Goal: Task Accomplishment & Management: Use online tool/utility

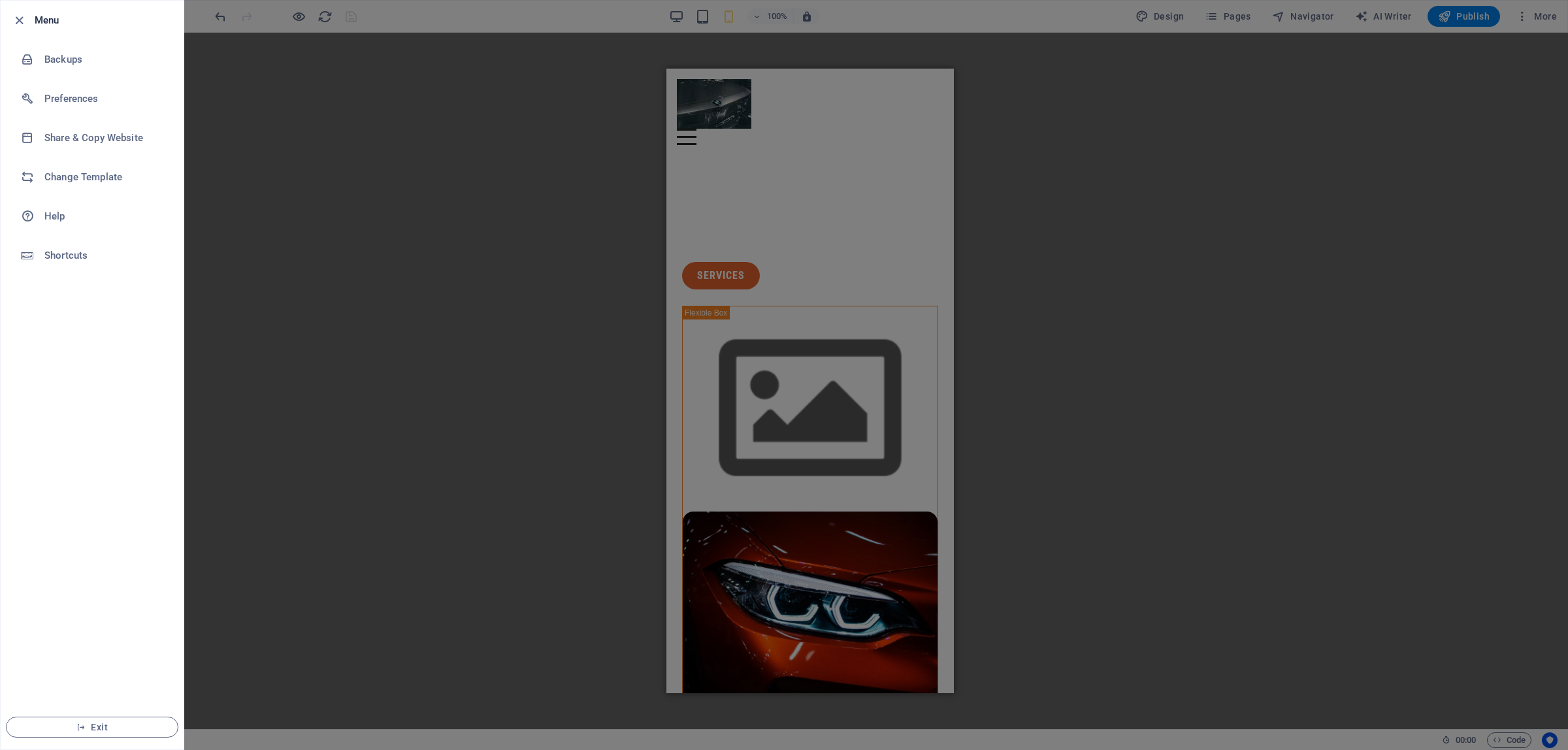
click at [27, 20] on div at bounding box center [23, 20] width 24 height 16
click at [20, 19] on icon "button" at bounding box center [19, 21] width 15 height 15
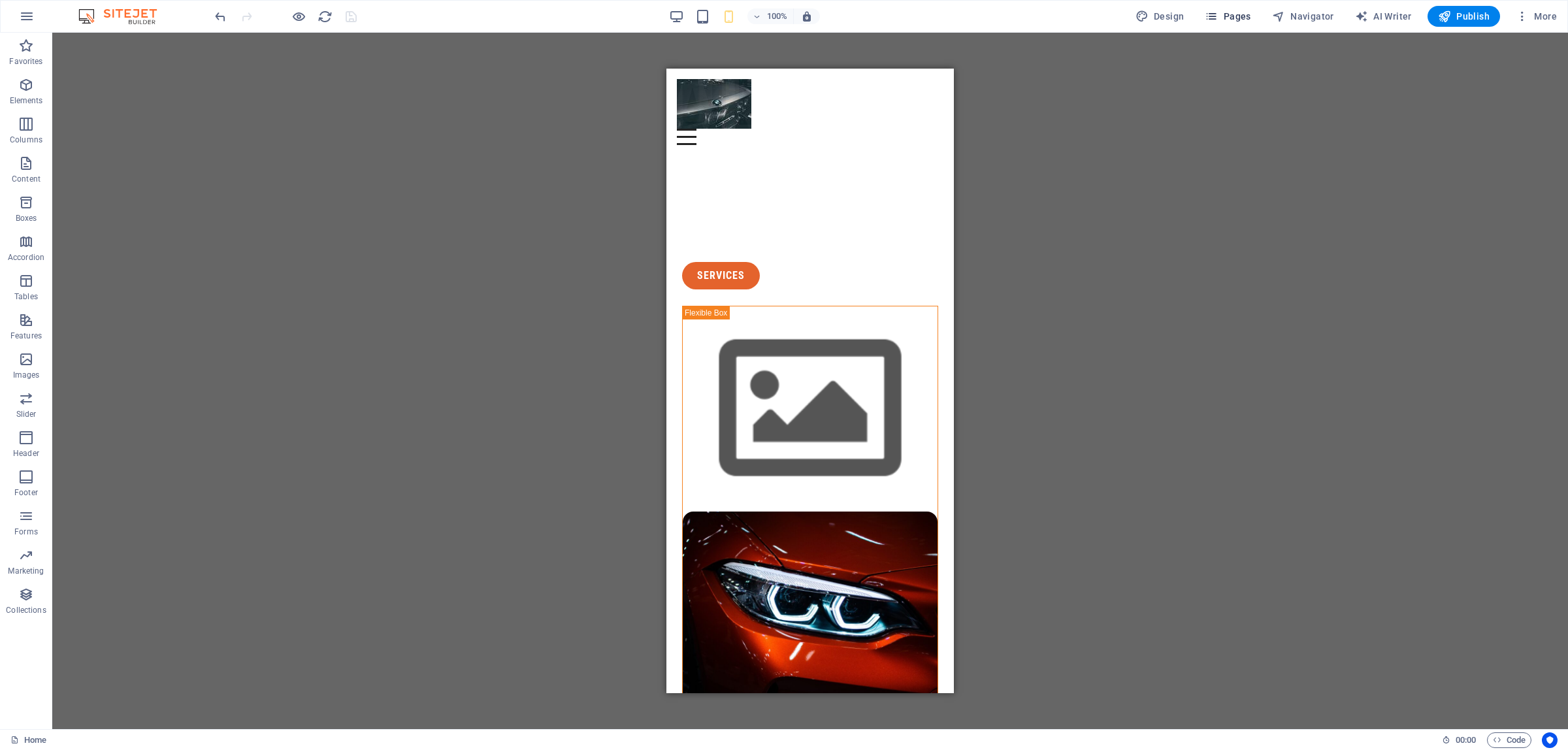
click at [1242, 11] on span "Pages" at bounding box center [1227, 16] width 46 height 13
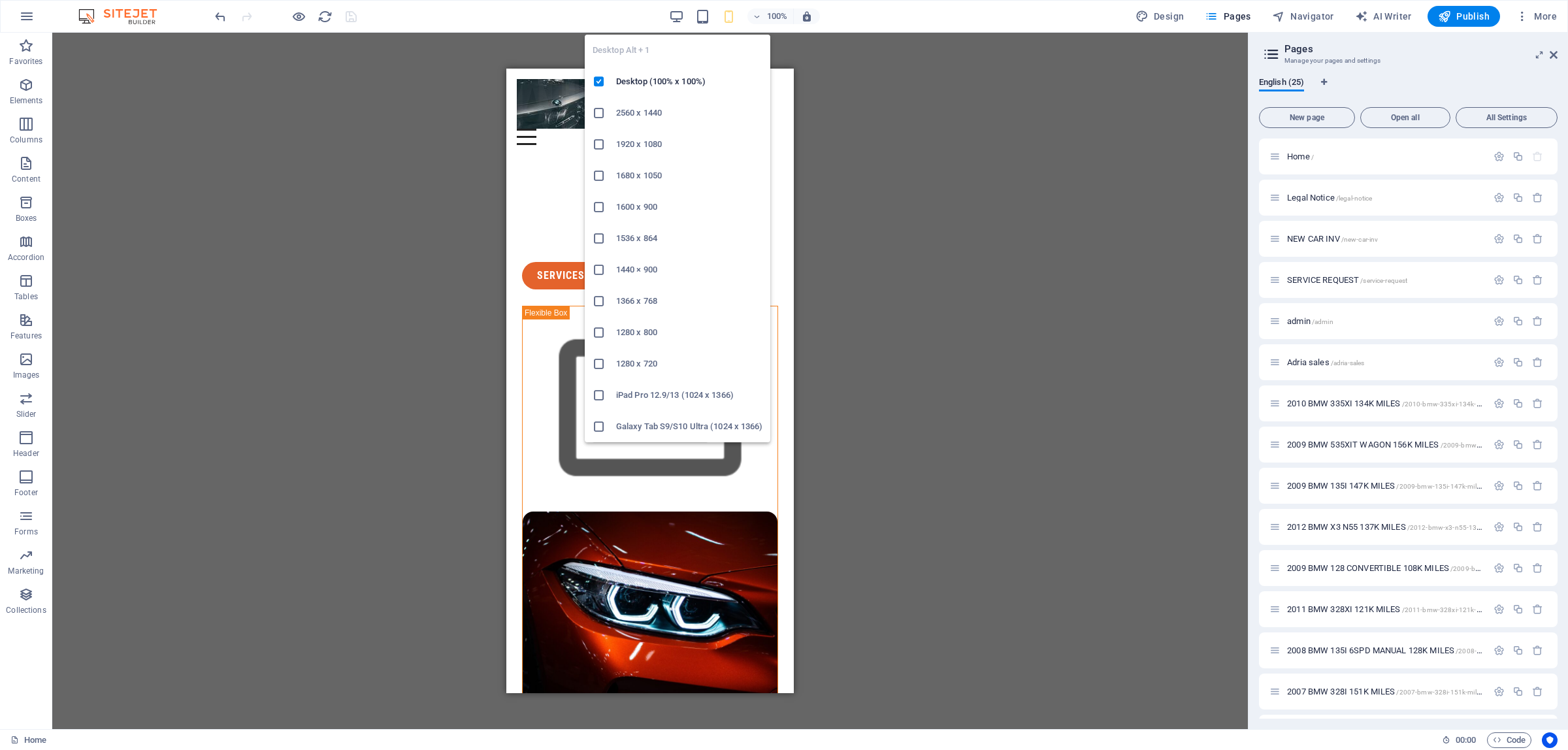
click at [671, 7] on div "100%" at bounding box center [745, 16] width 151 height 21
click at [675, 14] on icon "button" at bounding box center [677, 16] width 15 height 15
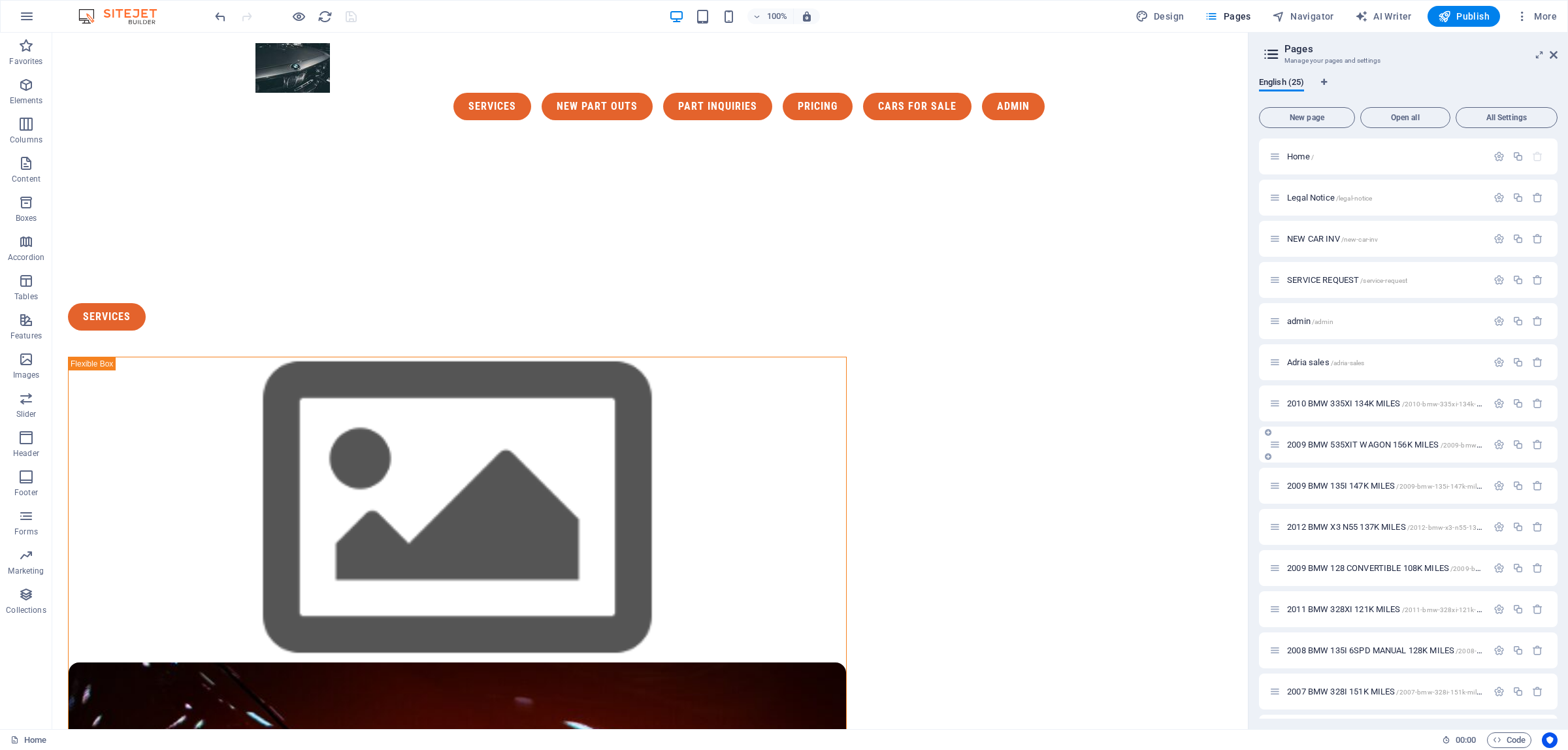
click at [1350, 444] on span "2009 BMW 535XIT WAGON 156K MILES /2009-bmw-535xit-wagon-156k-miles" at bounding box center [1421, 444] width 268 height 10
